Goal: Obtain resource: Obtain resource

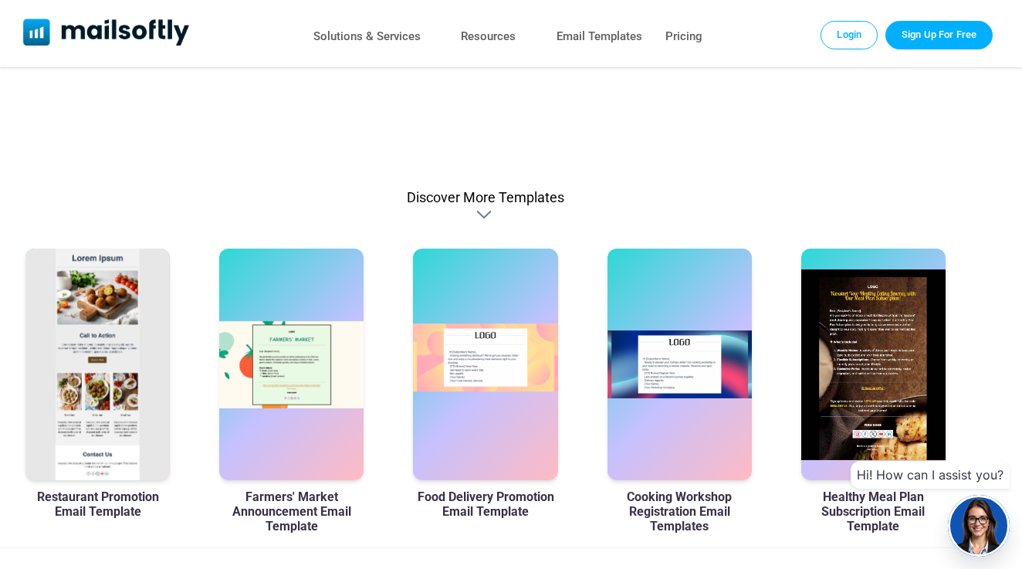
scroll to position [815, 25]
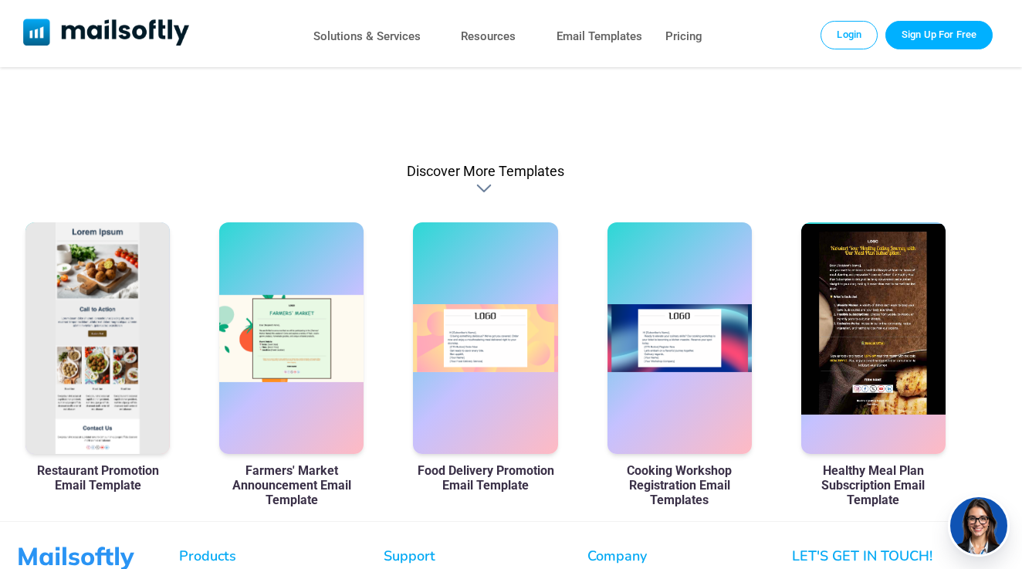
click at [839, 384] on div at bounding box center [873, 338] width 144 height 232
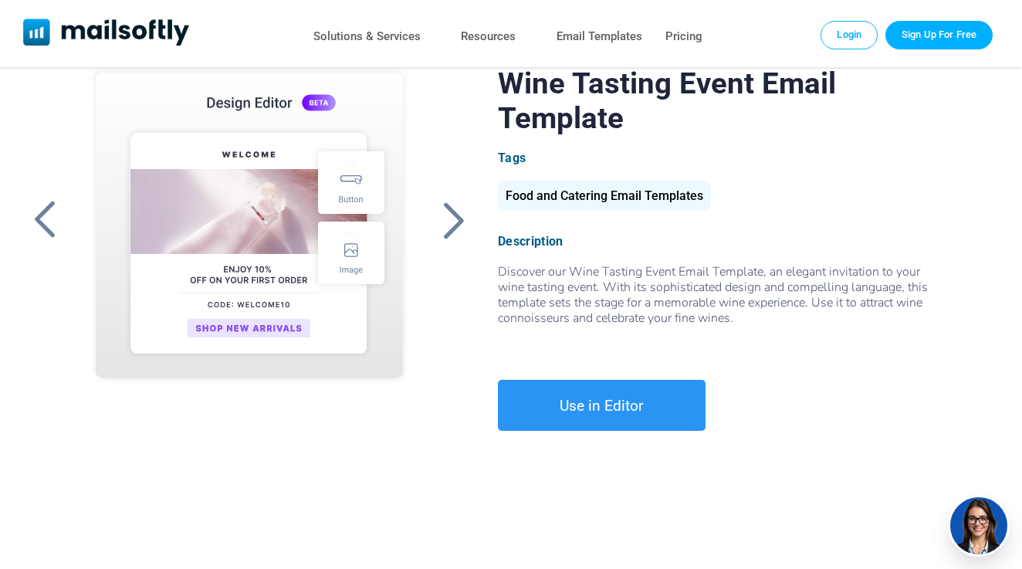
scroll to position [59, 25]
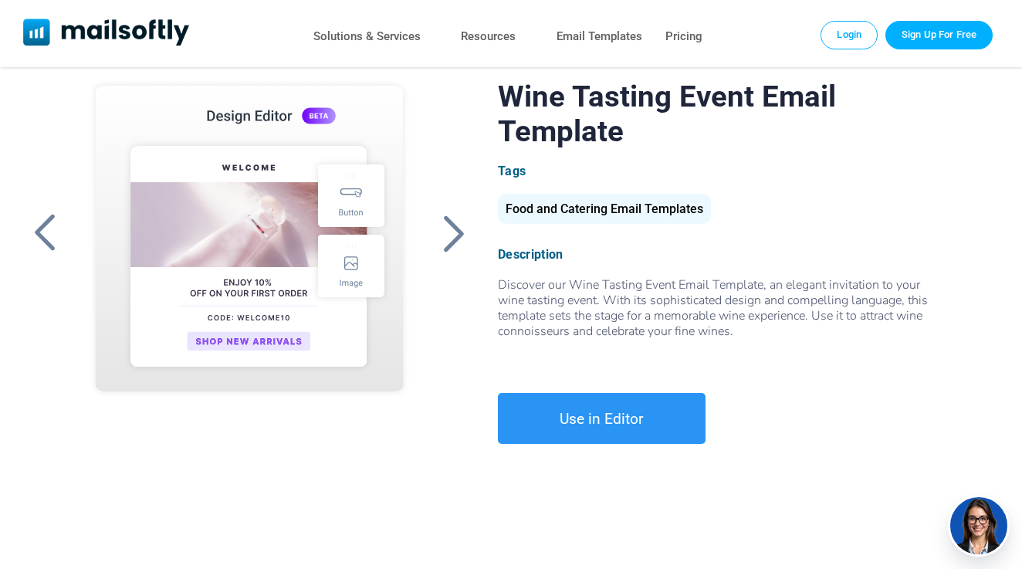
click at [505, 281] on span "Discover our Wine Tasting Event Email Template, an elegant invitation to your w…" at bounding box center [722, 315] width 448 height 78
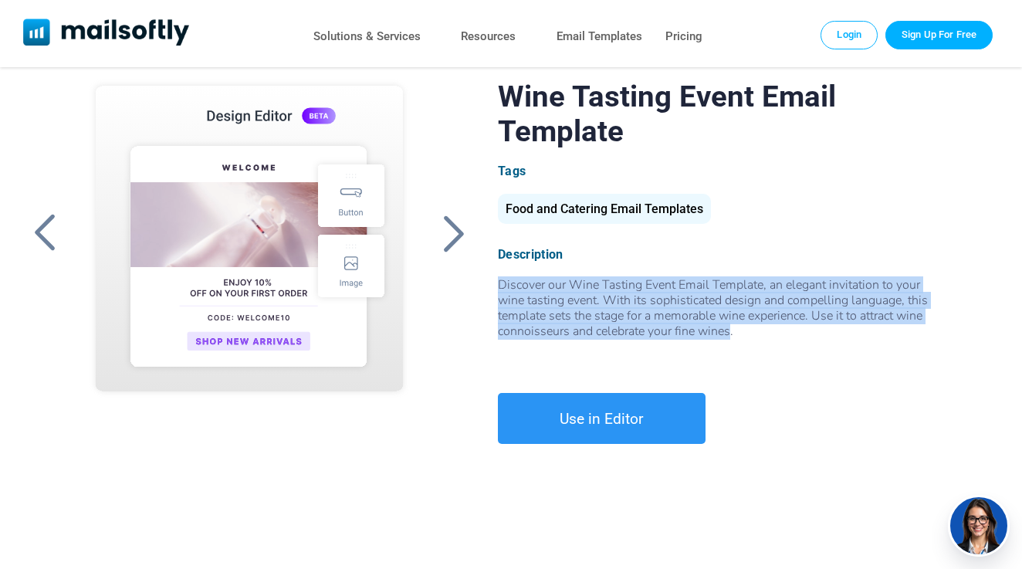
drag, startPoint x: 500, startPoint y: 281, endPoint x: 733, endPoint y: 330, distance: 238.3
click at [733, 331] on span "Discover our Wine Tasting Event Email Template, an elegant invitation to your w…" at bounding box center [722, 315] width 448 height 78
click at [583, 417] on link "Use in Editor" at bounding box center [602, 418] width 208 height 51
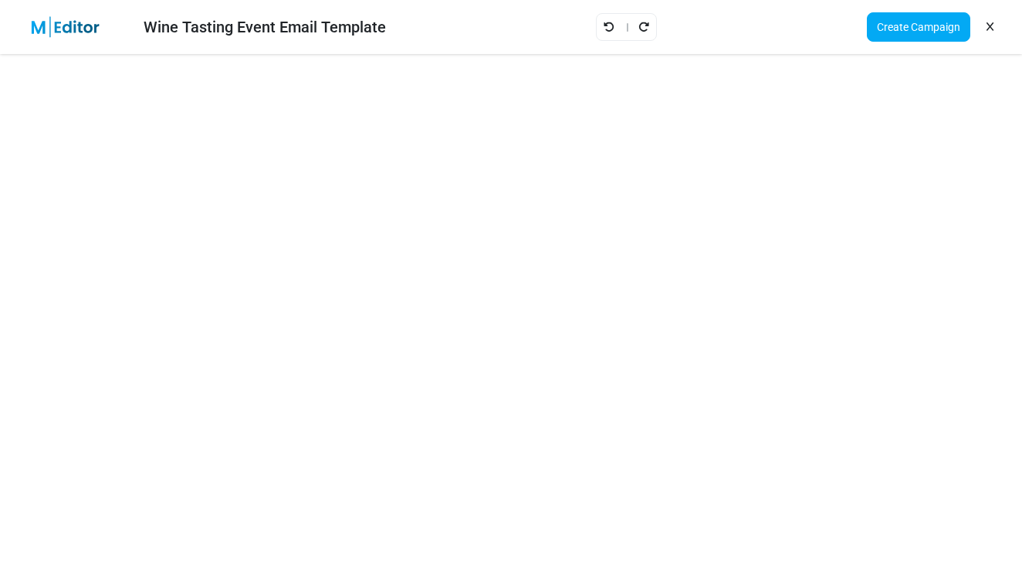
click at [991, 27] on icon at bounding box center [990, 27] width 7 height 1
